Goal: Task Accomplishment & Management: Manage account settings

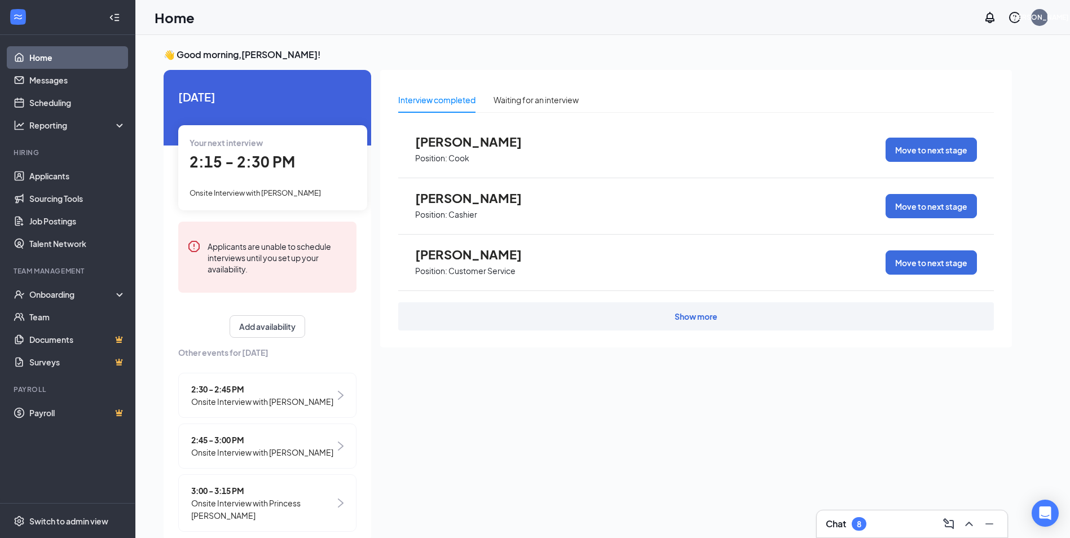
click at [439, 99] on div "Interview completed" at bounding box center [436, 100] width 77 height 12
click at [63, 170] on link "Applicants" at bounding box center [77, 176] width 96 height 23
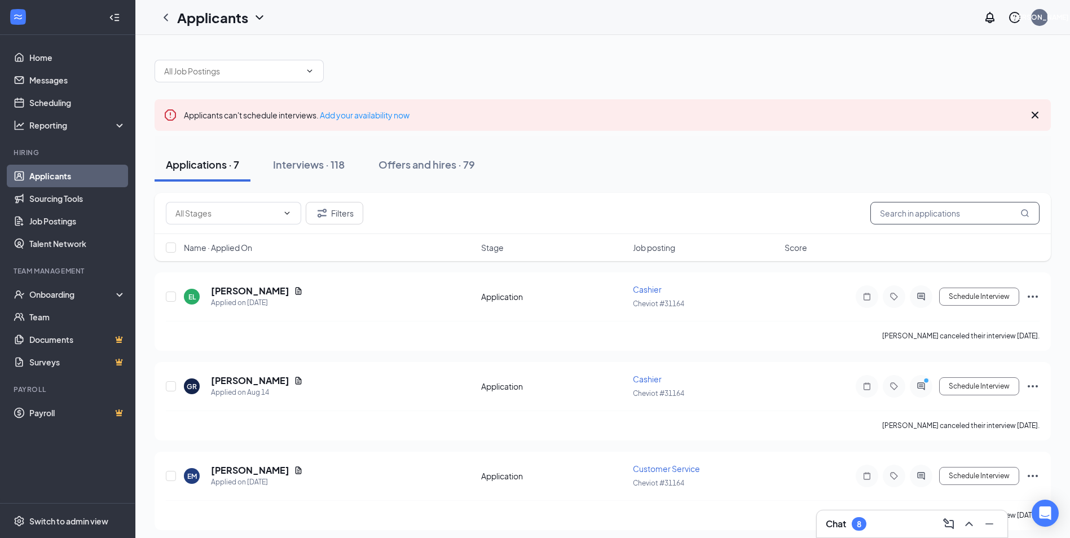
click at [900, 218] on input "text" at bounding box center [954, 213] width 169 height 23
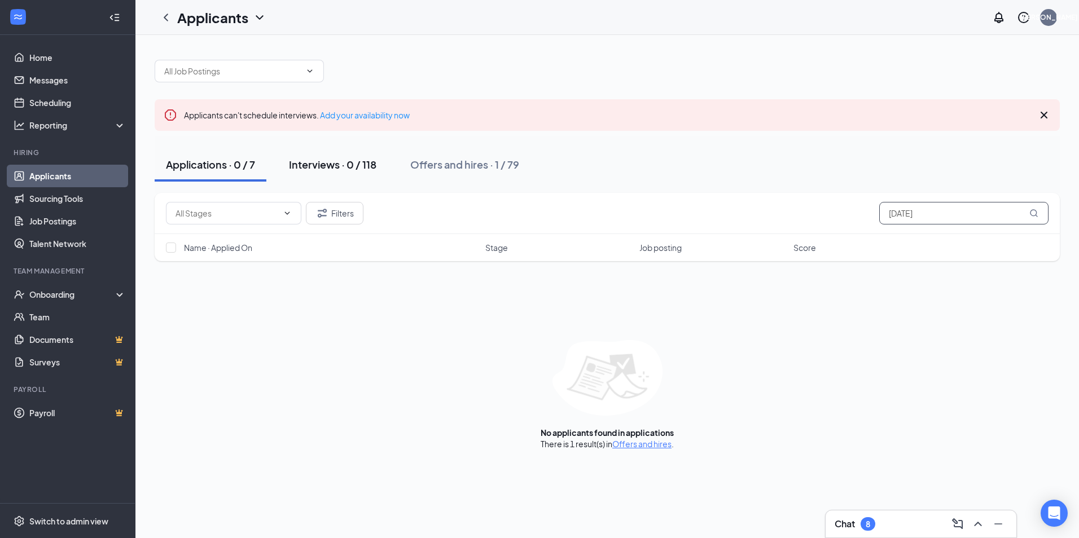
type input "[DATE]"
click at [318, 161] on div "Interviews · 0 / 118" at bounding box center [332, 164] width 87 height 14
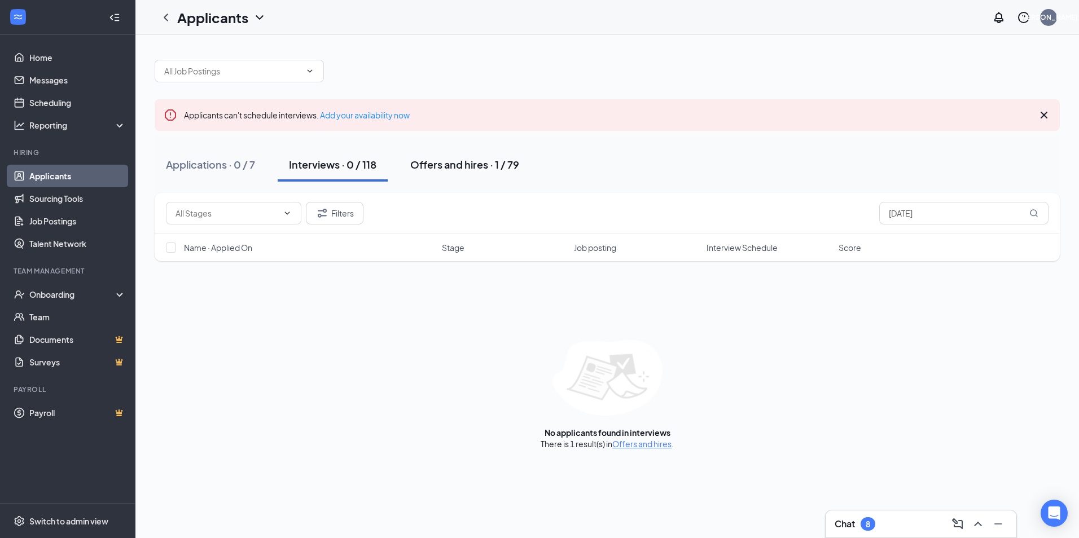
click at [467, 164] on div "Offers and hires · 1 / 79" at bounding box center [464, 164] width 109 height 14
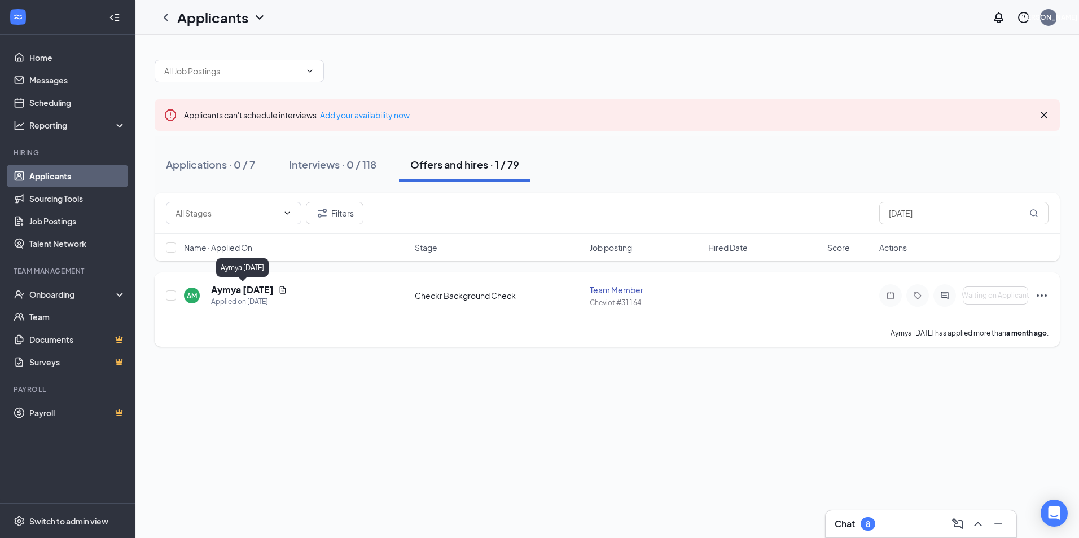
click at [249, 288] on h5 "Aymya [DATE]" at bounding box center [242, 290] width 63 height 12
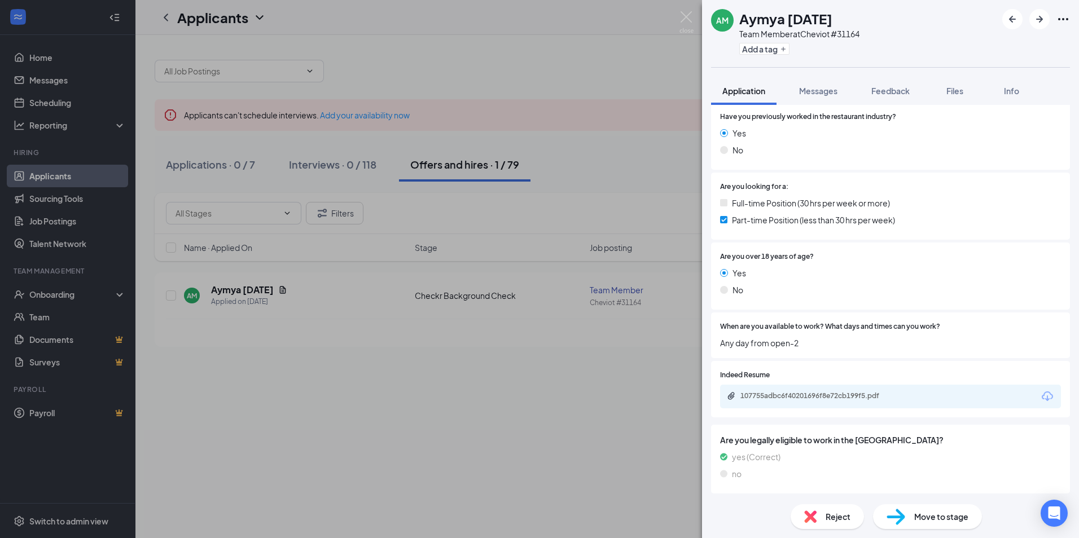
scroll to position [201, 0]
click at [944, 512] on span "Move to stage" at bounding box center [941, 517] width 54 height 12
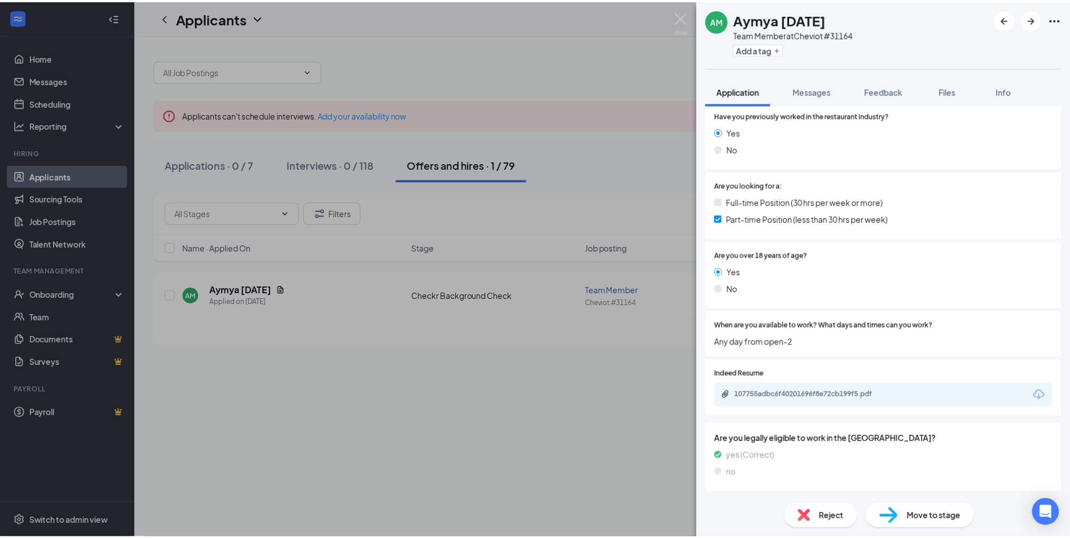
scroll to position [197, 0]
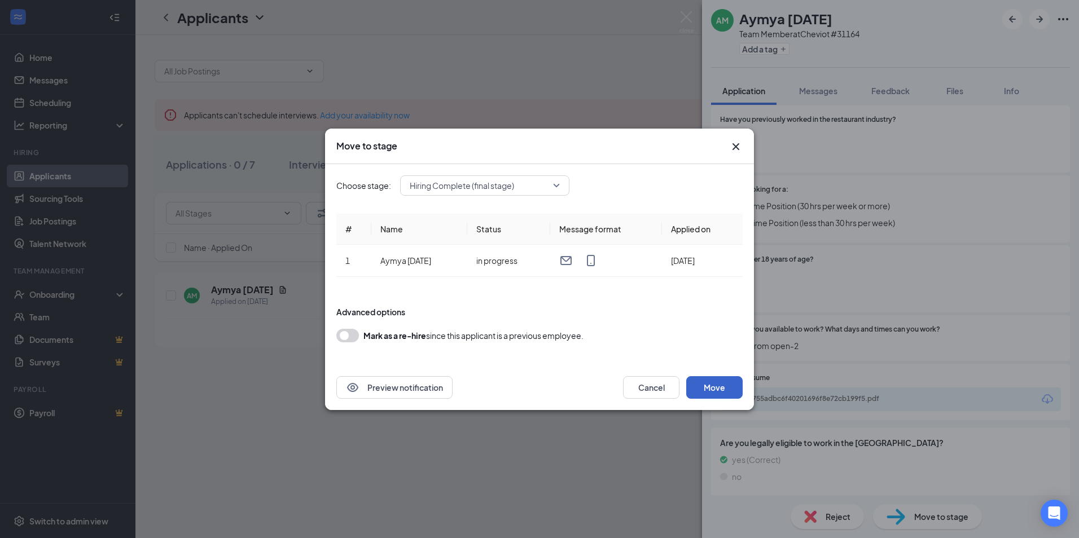
click at [714, 381] on button "Move" at bounding box center [714, 387] width 56 height 23
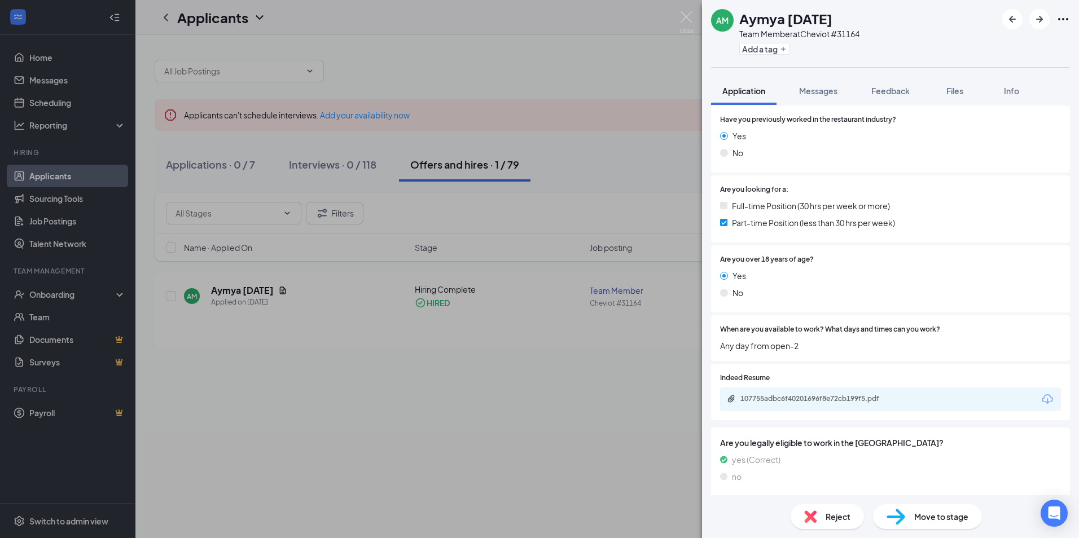
click at [68, 292] on div "AM Aymya [DATE] Team Member at Cheviot #31164 Add a tag Application Messages Fe…" at bounding box center [539, 269] width 1079 height 538
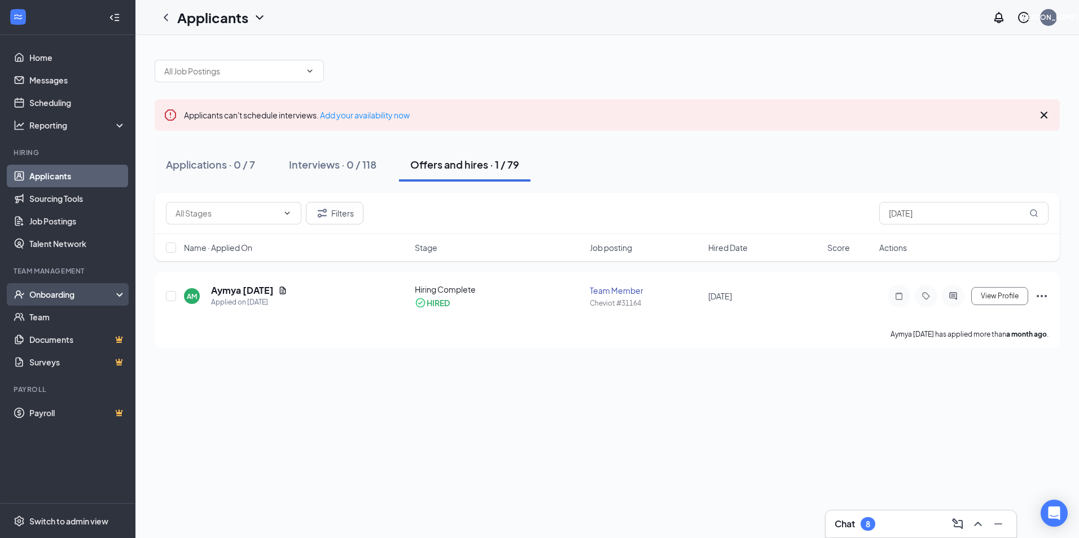
click at [60, 292] on div "Onboarding" at bounding box center [72, 294] width 87 height 11
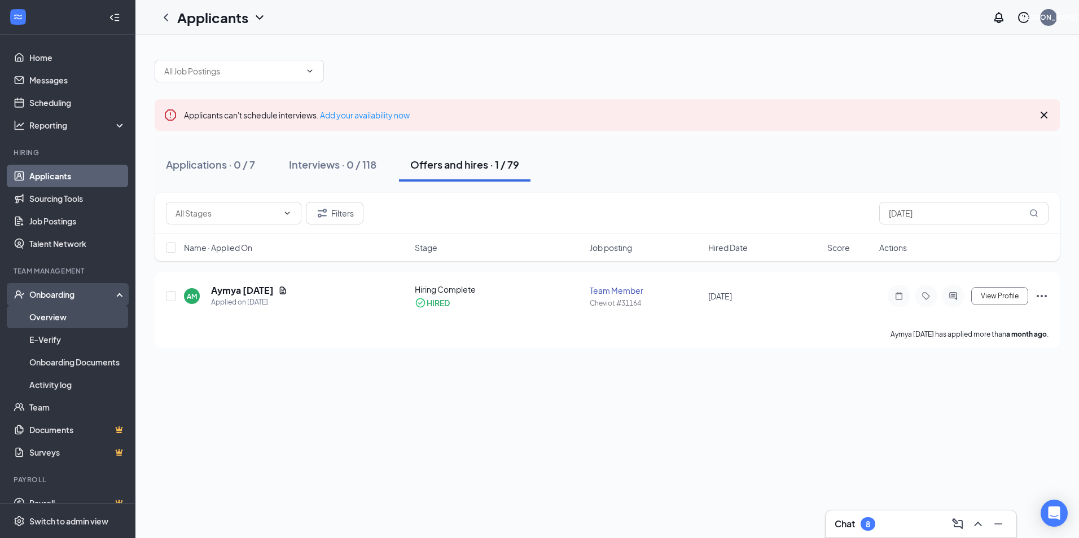
click at [63, 314] on link "Overview" at bounding box center [77, 317] width 96 height 23
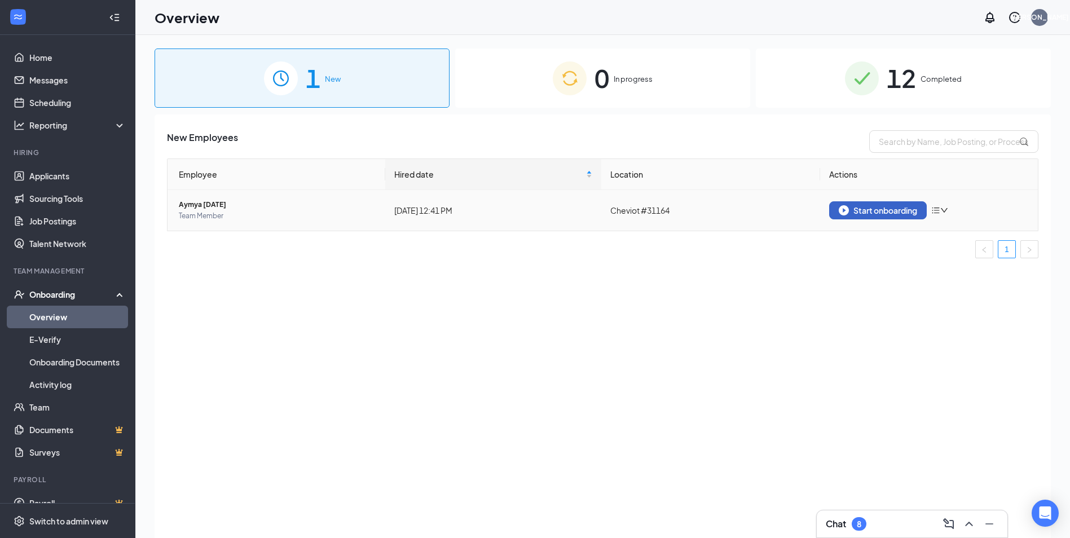
click at [861, 204] on button "Start onboarding" at bounding box center [878, 210] width 98 height 18
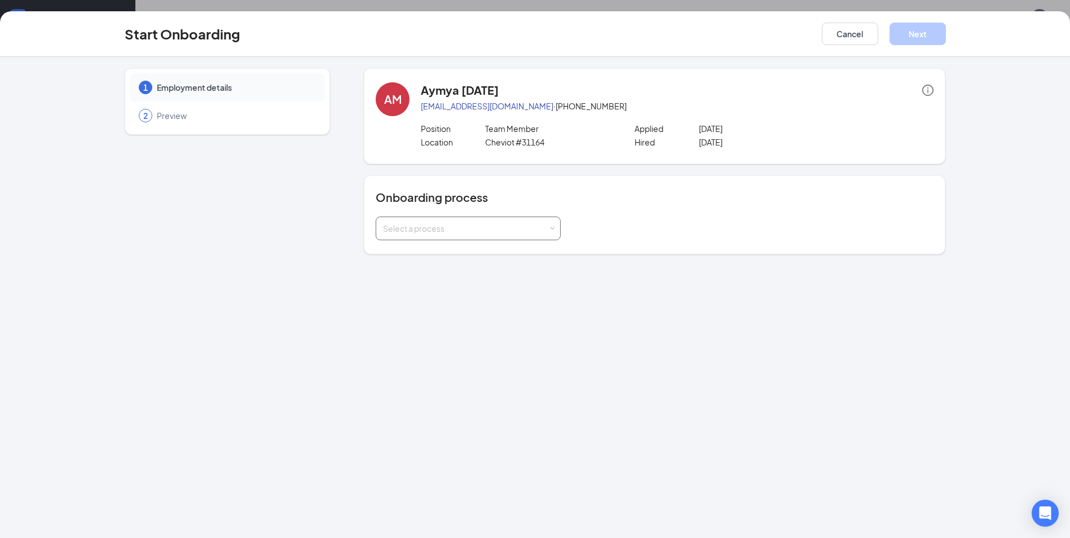
click at [527, 228] on div "Select a process" at bounding box center [465, 228] width 165 height 11
click at [463, 254] on li "General Onboarding" at bounding box center [468, 253] width 185 height 20
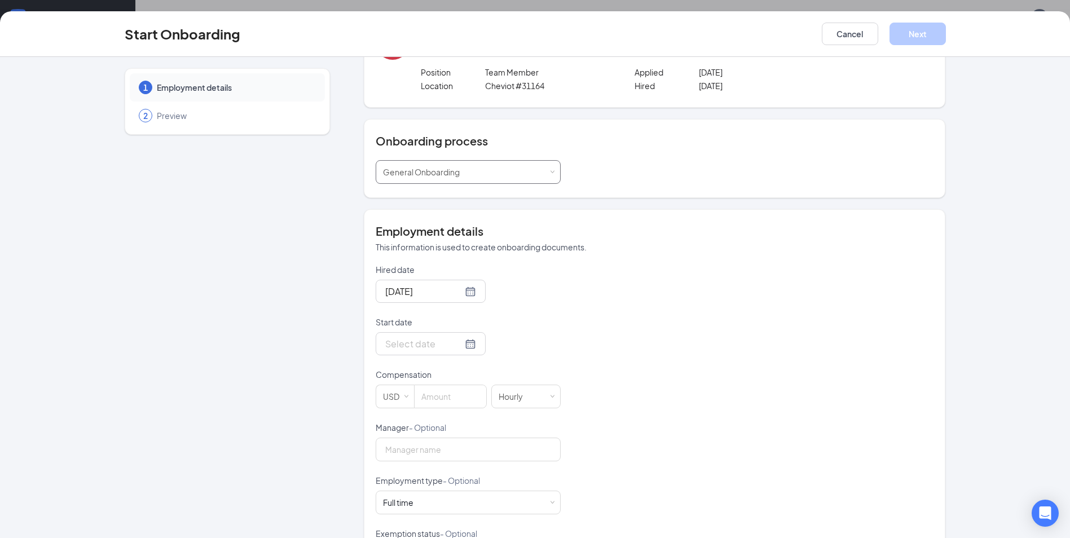
scroll to position [113, 0]
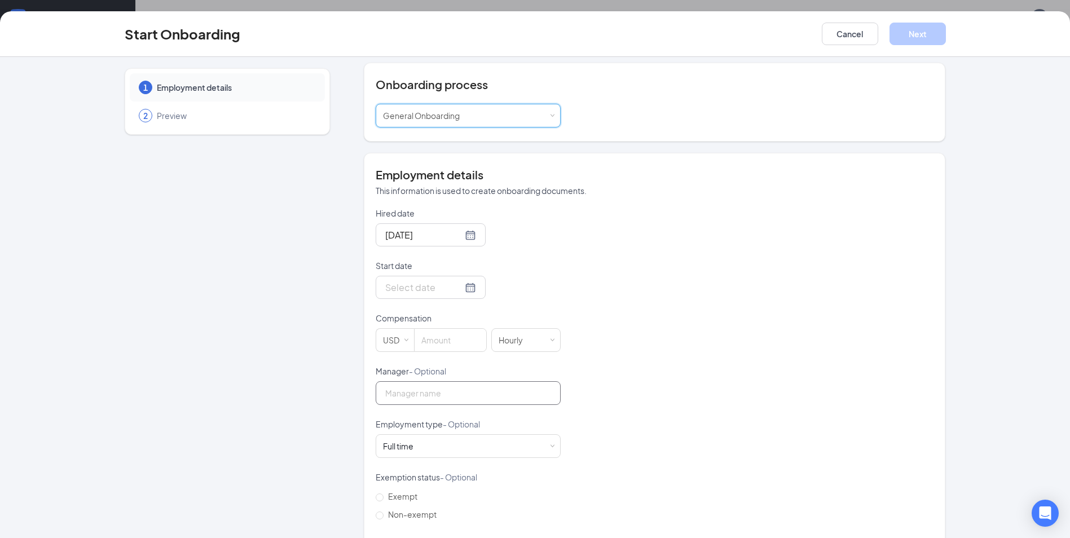
click at [446, 398] on input "Manager - Optional" at bounding box center [468, 393] width 185 height 24
type input "j"
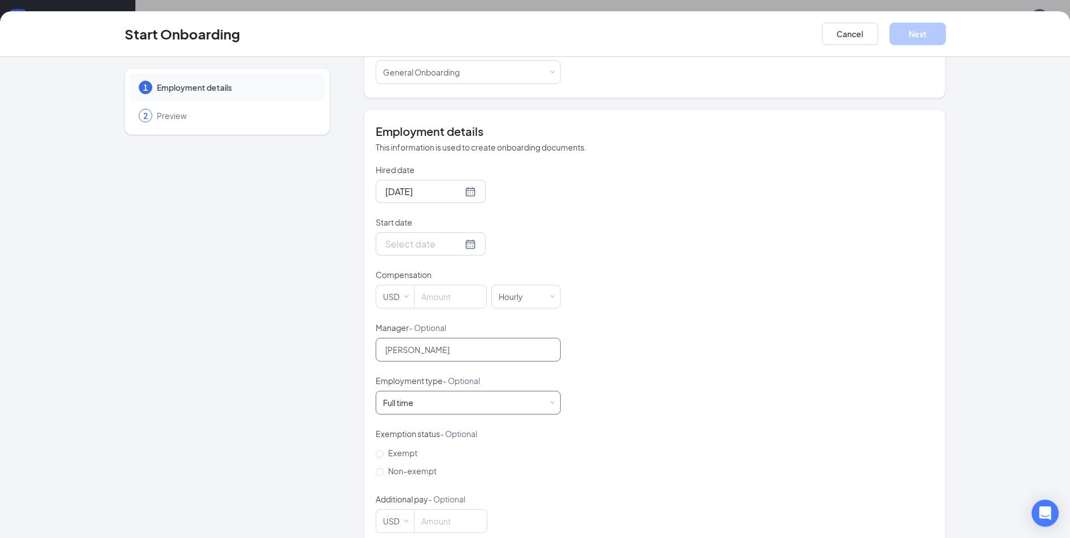
scroll to position [169, 0]
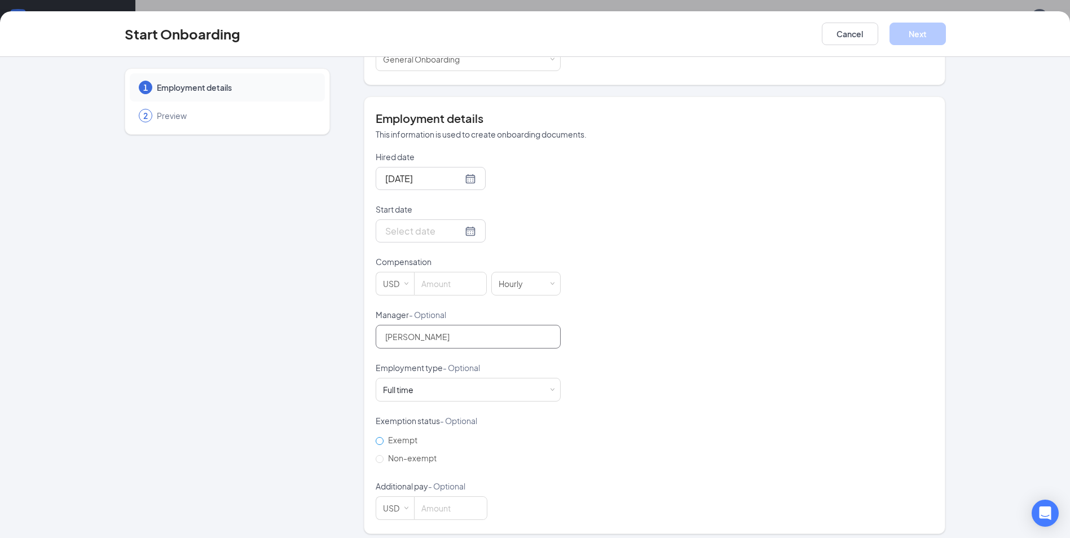
type input "[PERSON_NAME]"
click at [384, 443] on span "Exempt" at bounding box center [403, 440] width 38 height 10
click at [381, 443] on input "Exempt" at bounding box center [380, 441] width 8 height 8
radio input "true"
click at [455, 232] on div at bounding box center [430, 231] width 91 height 14
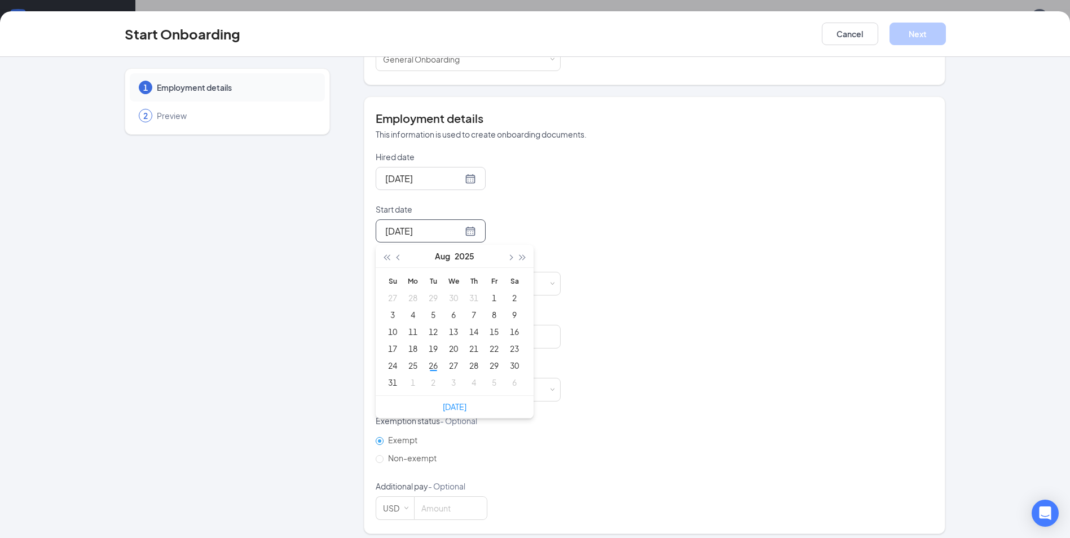
type input "[DATE]"
click at [389, 384] on div "31" at bounding box center [393, 383] width 14 height 14
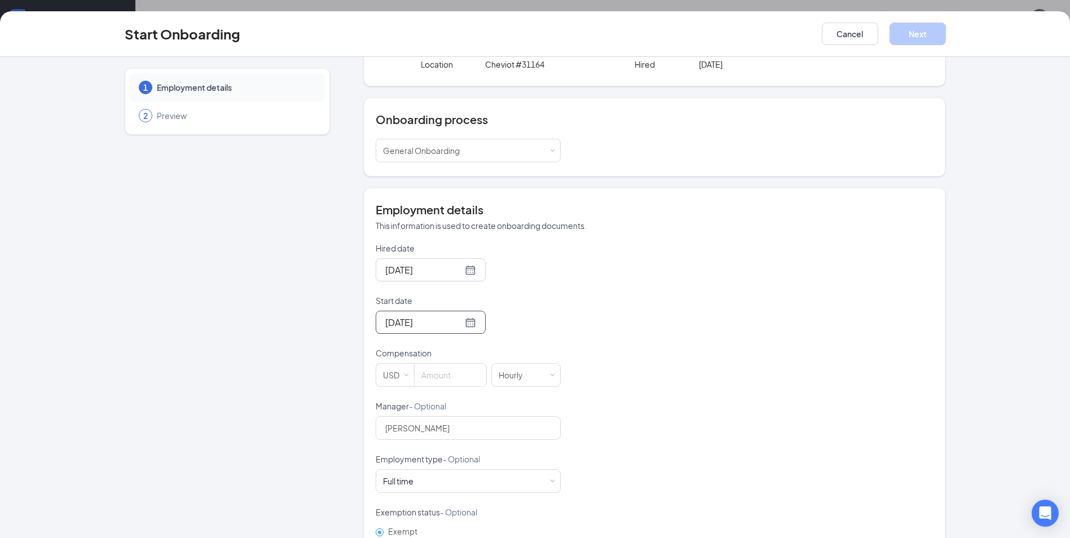
scroll to position [0, 0]
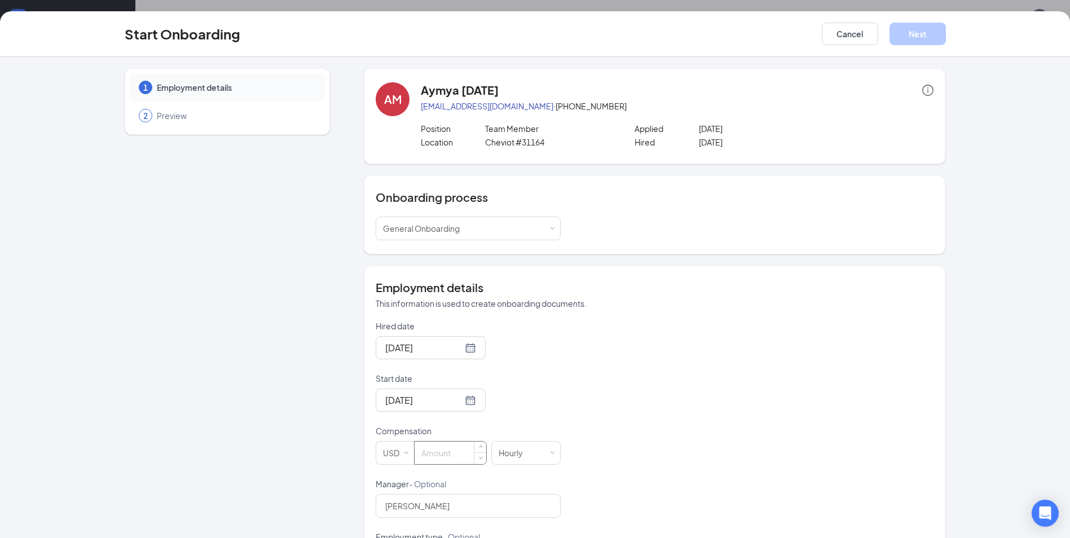
click at [448, 459] on input at bounding box center [451, 453] width 72 height 23
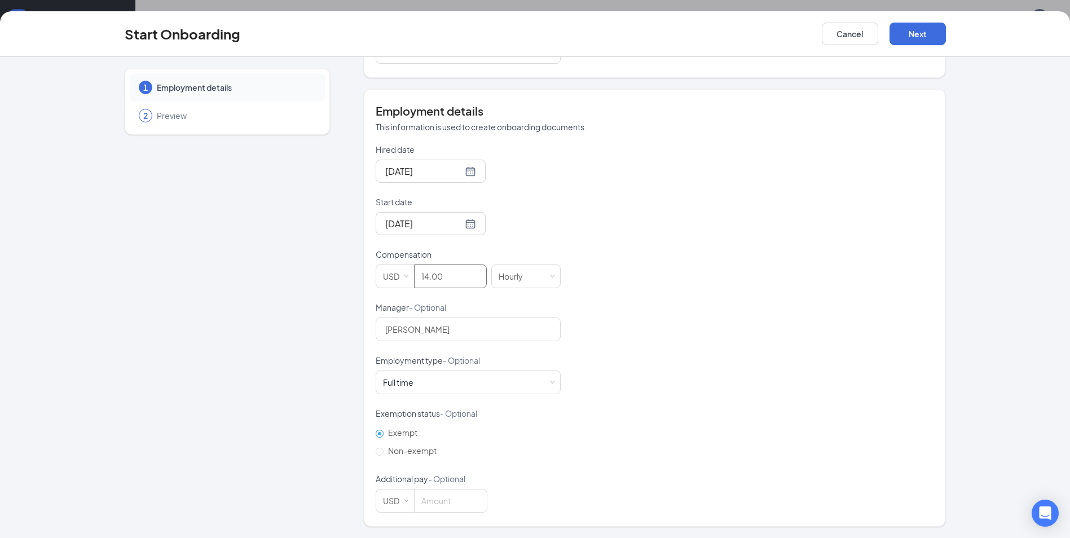
scroll to position [51, 0]
type input "14"
click at [916, 27] on button "Next" at bounding box center [918, 34] width 56 height 23
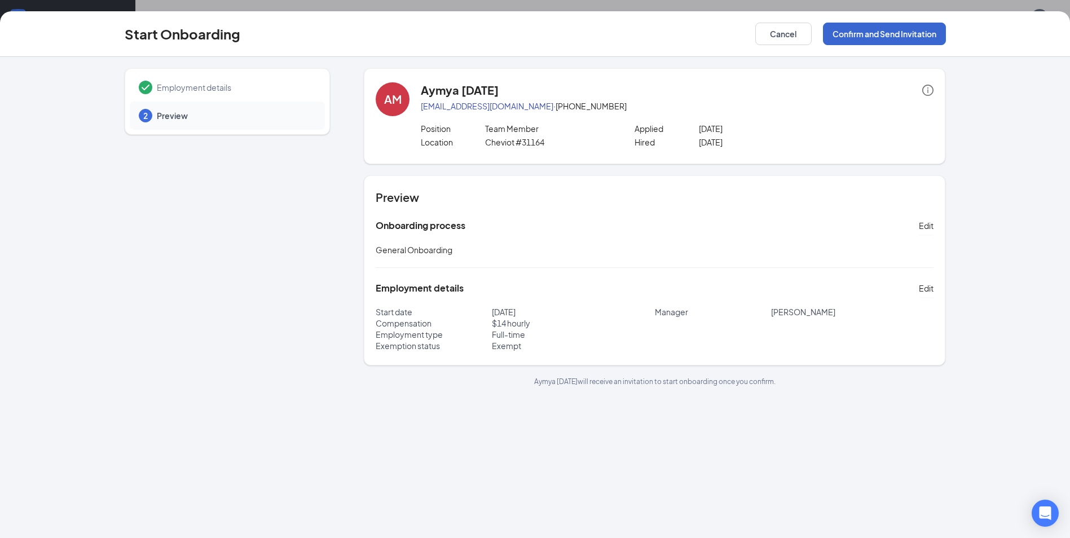
scroll to position [0, 0]
click at [884, 38] on button "Confirm and Send Invitation" at bounding box center [884, 34] width 123 height 23
